Goal: Information Seeking & Learning: Find specific fact

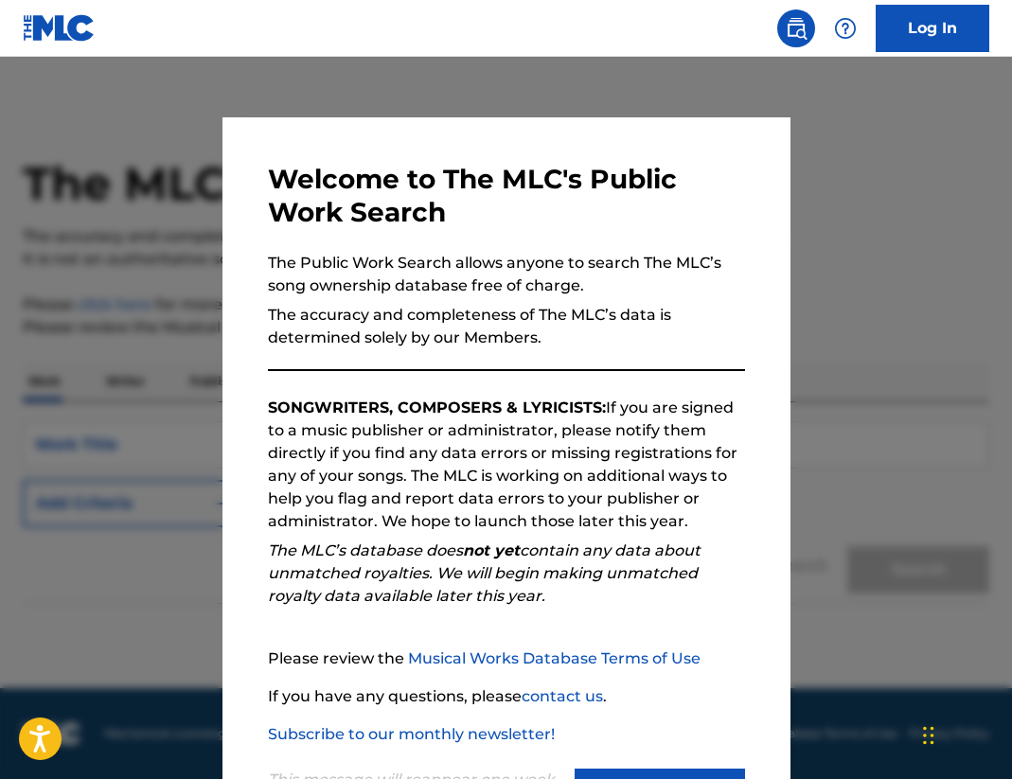
click at [782, 575] on div "Welcome to The MLC's Public Work Search The Public Work Search allows anyone to…" at bounding box center [506, 491] width 568 height 749
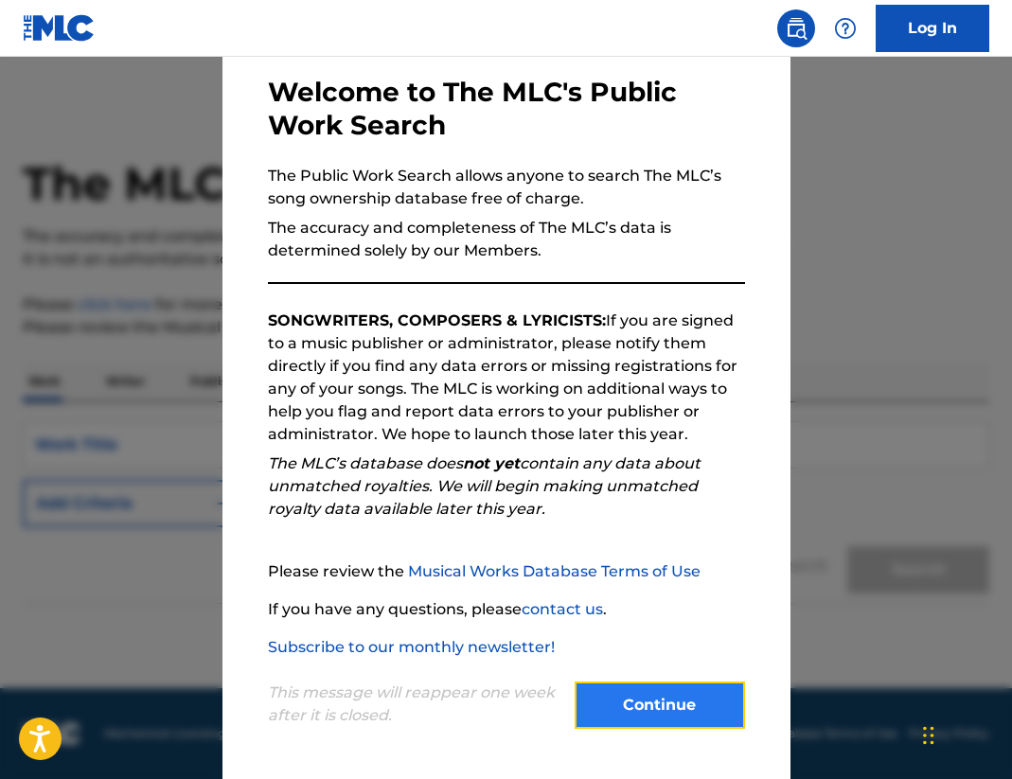
click at [640, 695] on button "Continue" at bounding box center [659, 704] width 170 height 47
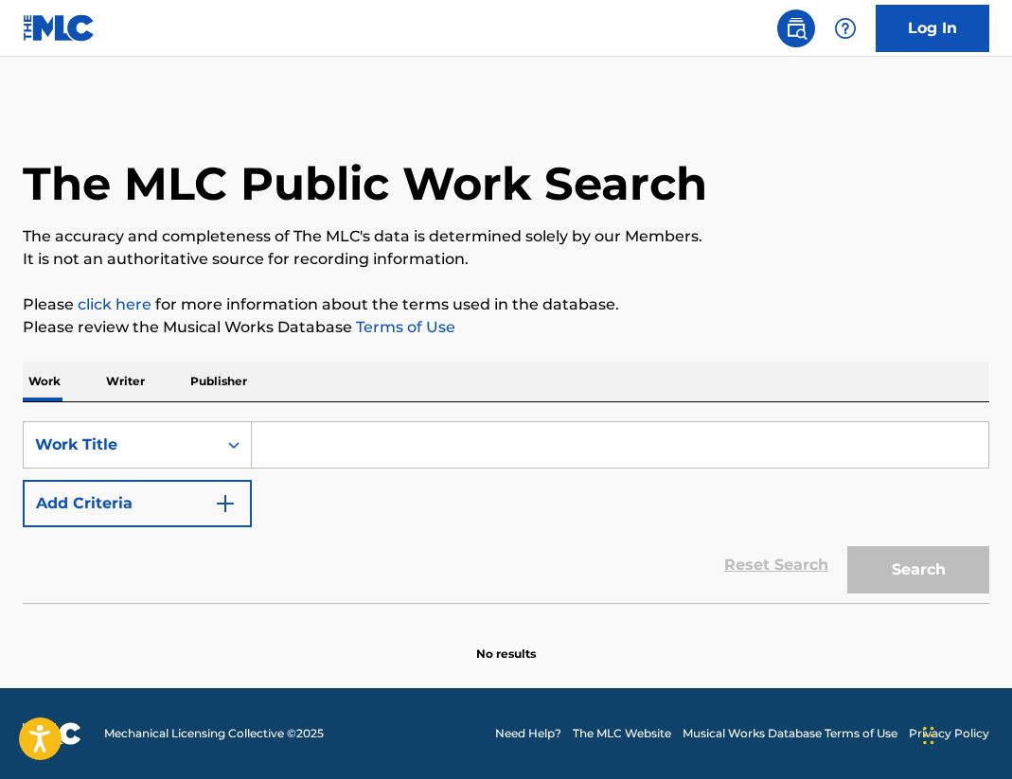
click at [326, 446] on input "Search Form" at bounding box center [620, 444] width 736 height 45
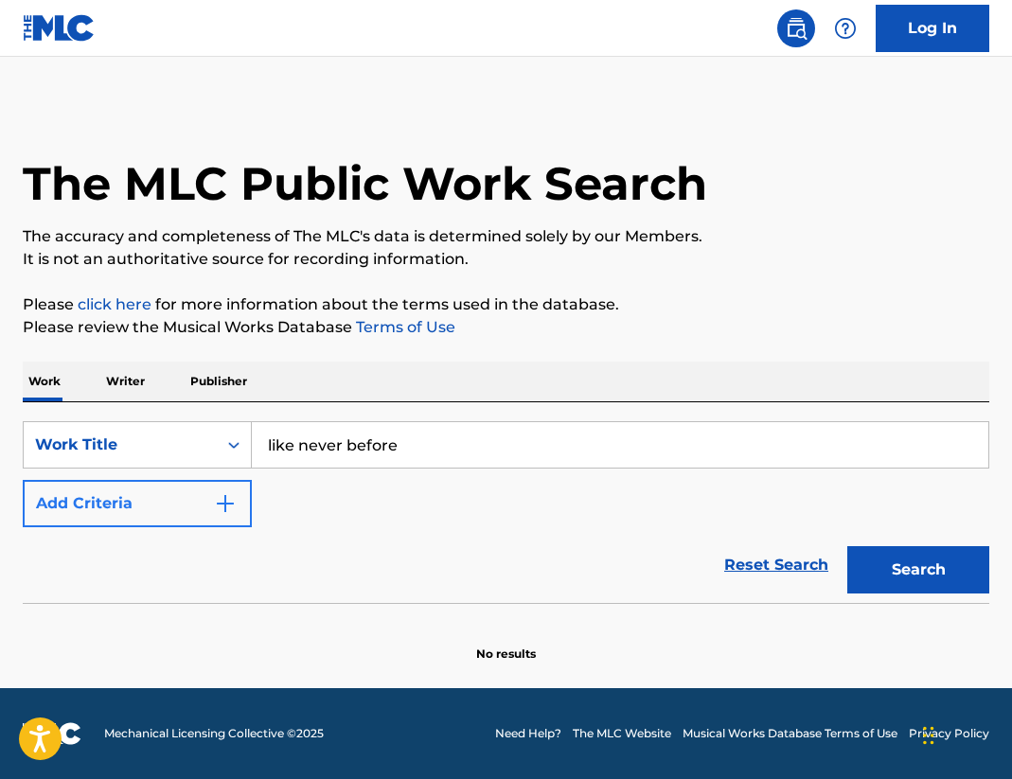
type input "like never before"
click at [184, 503] on button "Add Criteria" at bounding box center [137, 503] width 229 height 47
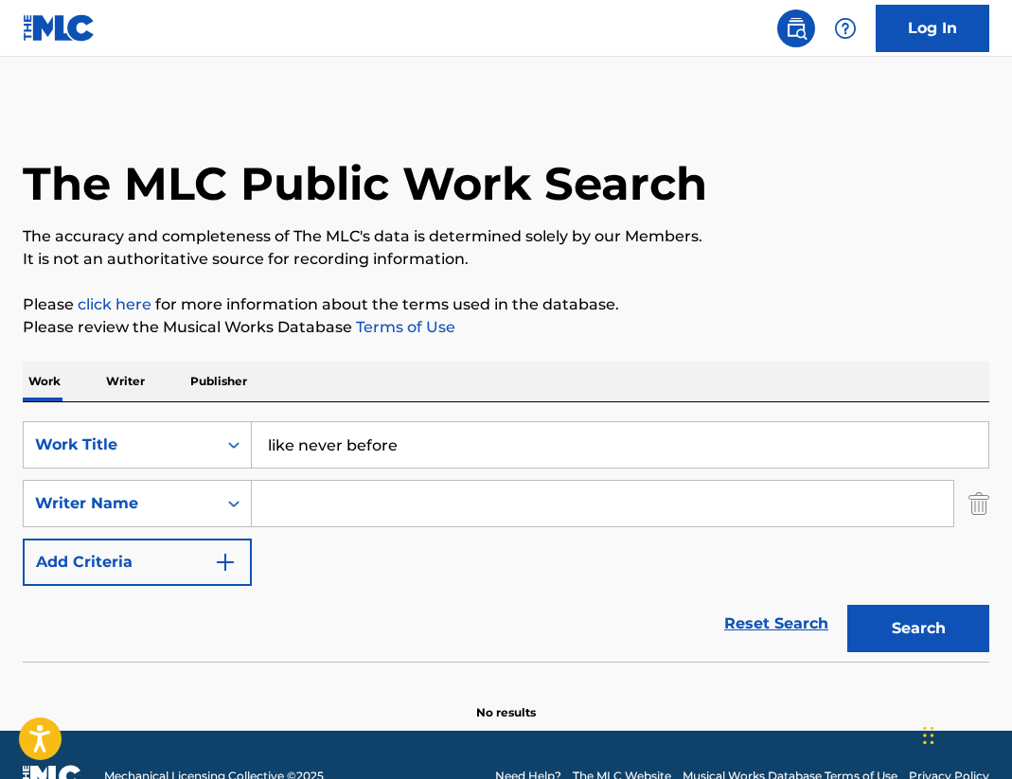
click at [307, 503] on input "Search Form" at bounding box center [602, 503] width 701 height 45
type input "Taj Mahal"
click at [847, 605] on button "Search" at bounding box center [918, 628] width 142 height 47
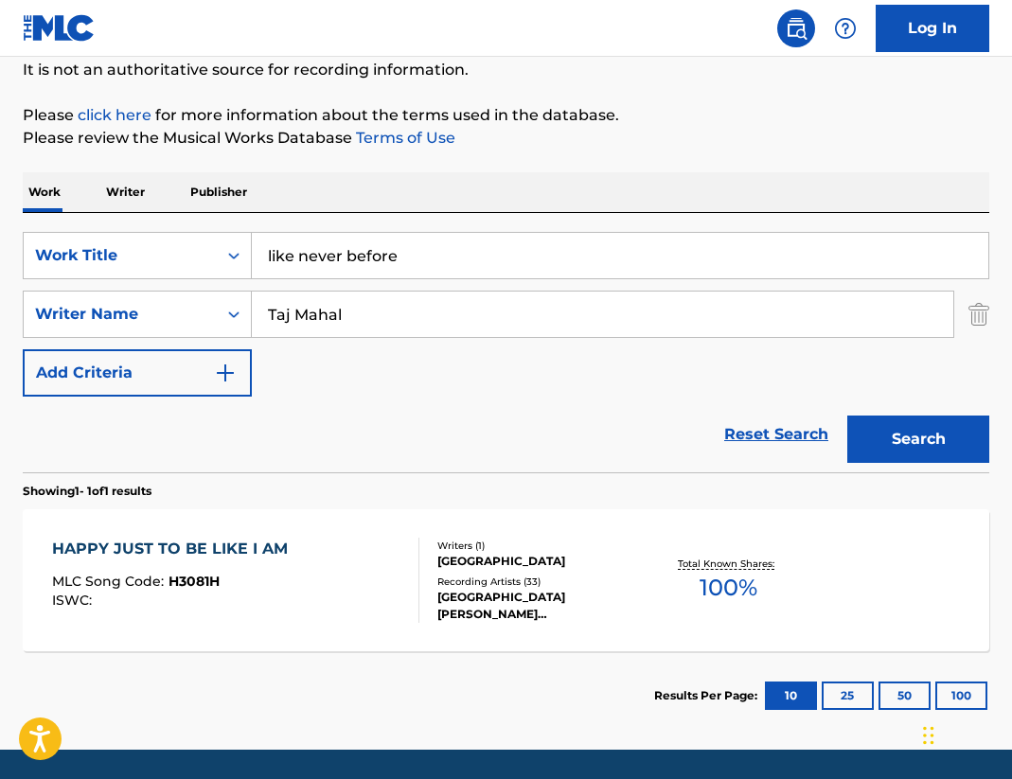
scroll to position [251, 0]
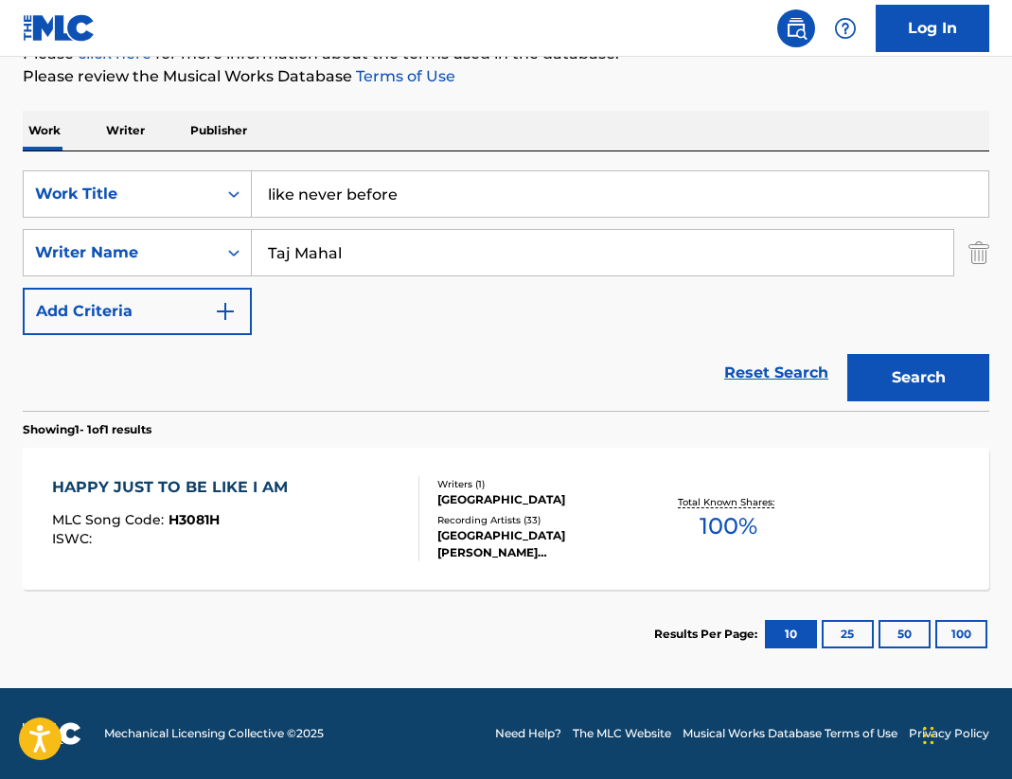
click at [160, 485] on div "HAPPY JUST TO BE LIKE I AM" at bounding box center [174, 487] width 245 height 23
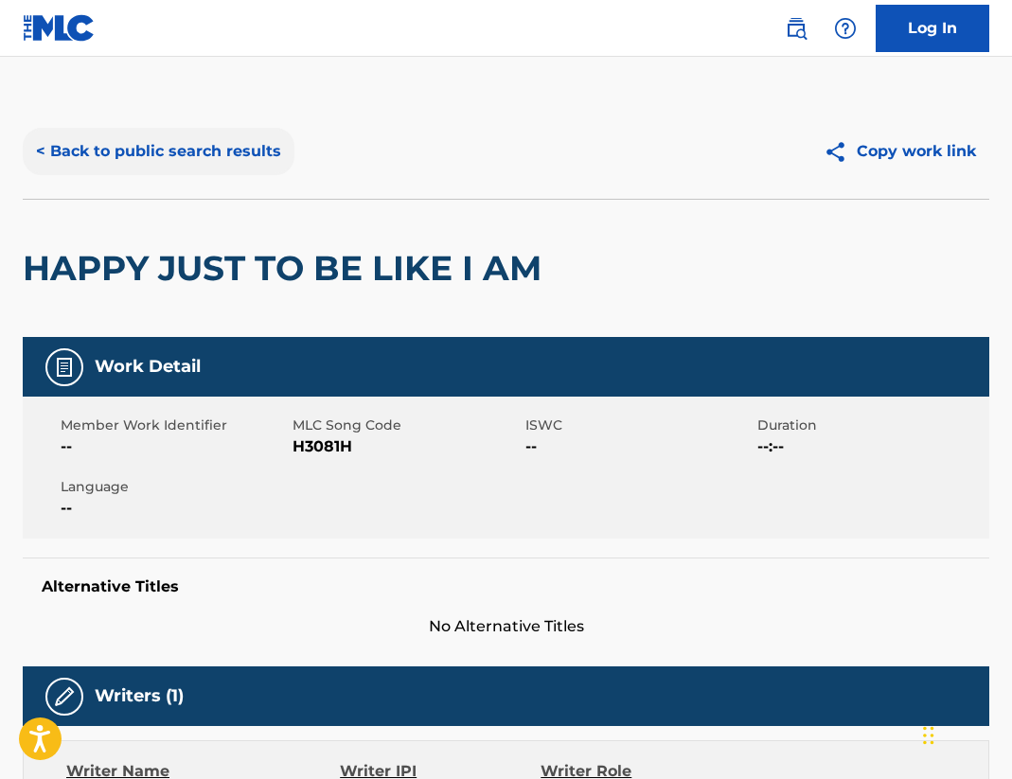
click at [144, 155] on button "< Back to public search results" at bounding box center [159, 151] width 272 height 47
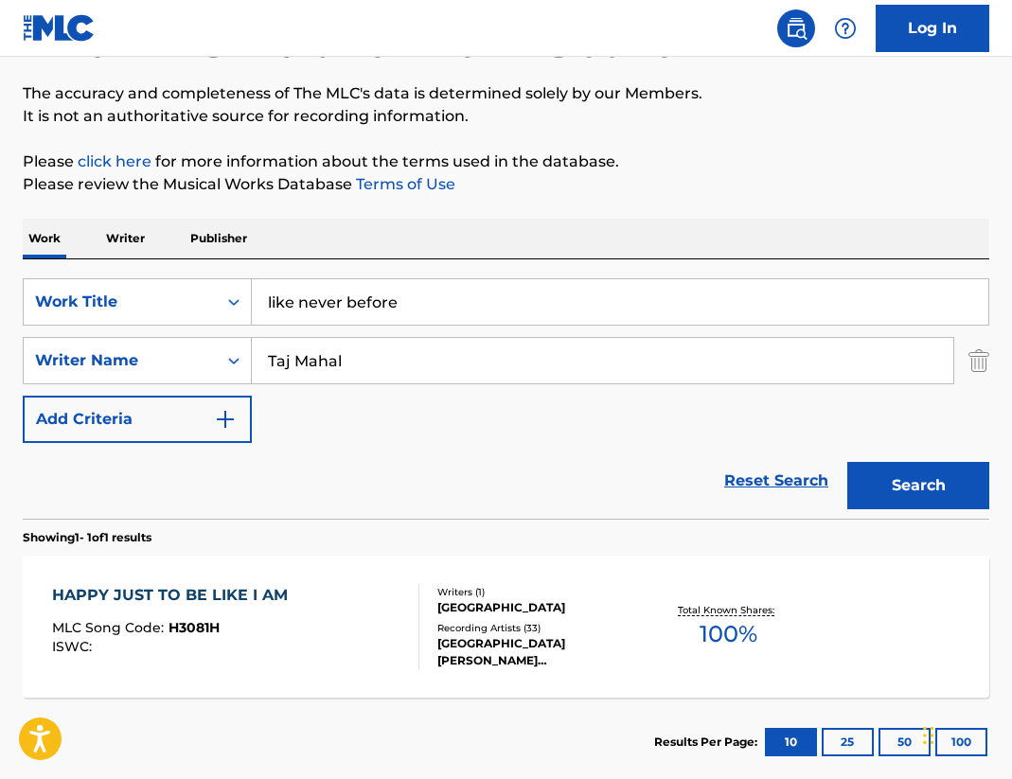
click at [431, 308] on input "like never before" at bounding box center [620, 301] width 736 height 45
click at [430, 307] on input "like never before" at bounding box center [620, 301] width 736 height 45
type input "Don't Call Us"
click at [944, 501] on button "Search" at bounding box center [918, 485] width 142 height 47
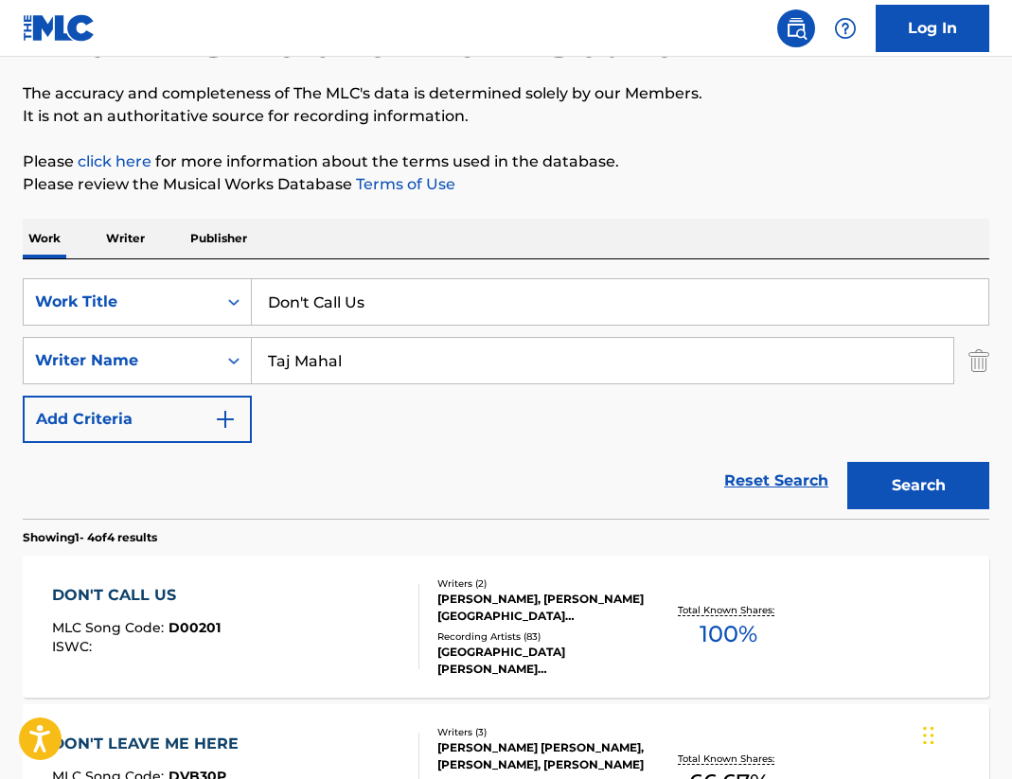
click at [140, 590] on div "DON'T CALL US" at bounding box center [136, 595] width 168 height 23
